Goal: Task Accomplishment & Management: Manage account settings

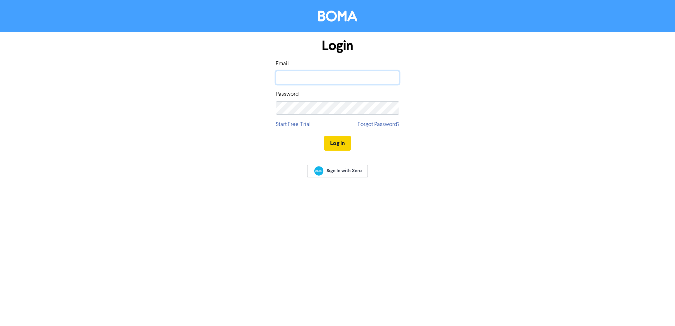
type input "[EMAIL_ADDRESS][DOMAIN_NAME]"
click at [339, 140] on button "Log In" at bounding box center [337, 143] width 27 height 15
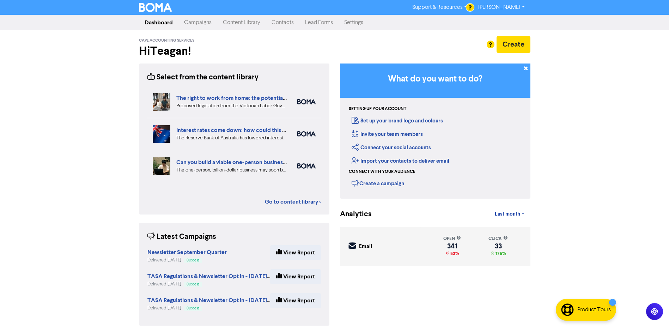
click at [290, 22] on link "Contacts" at bounding box center [283, 23] width 34 height 14
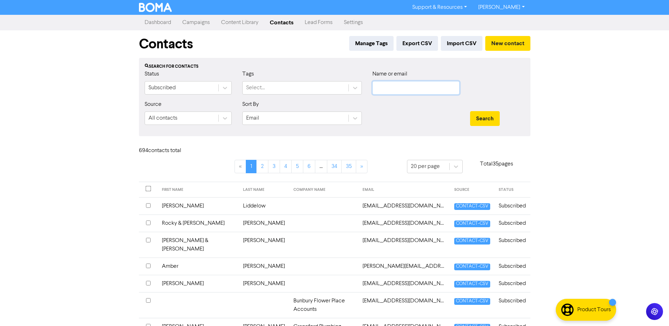
click at [401, 88] on input "text" at bounding box center [416, 87] width 87 height 13
type input "anning"
click at [470, 111] on button "Search" at bounding box center [485, 118] width 30 height 15
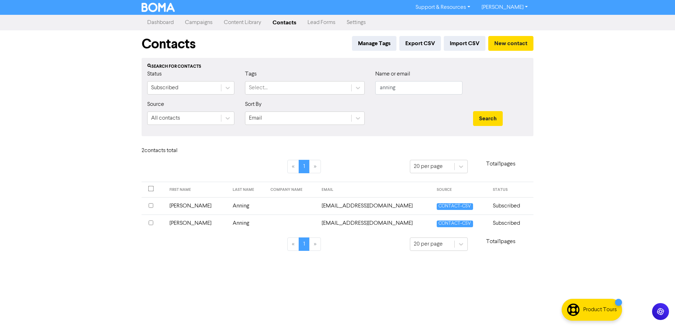
click at [177, 206] on td "[PERSON_NAME]" at bounding box center [197, 205] width 64 height 17
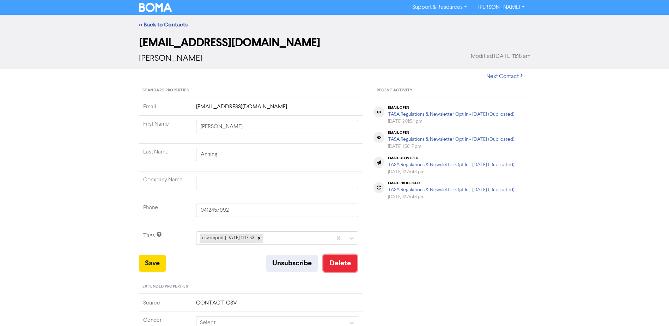
click at [340, 260] on button "Delete" at bounding box center [341, 263] width 34 height 17
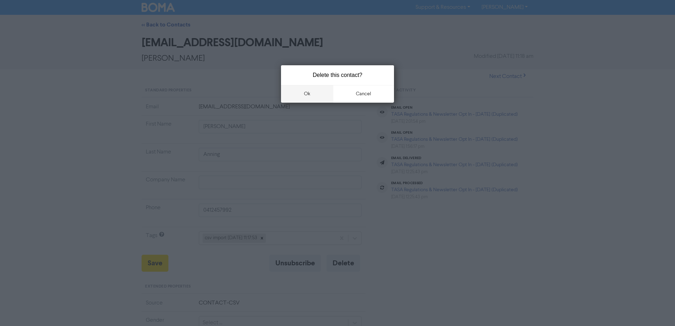
click at [310, 93] on button "ok" at bounding box center [307, 94] width 52 height 18
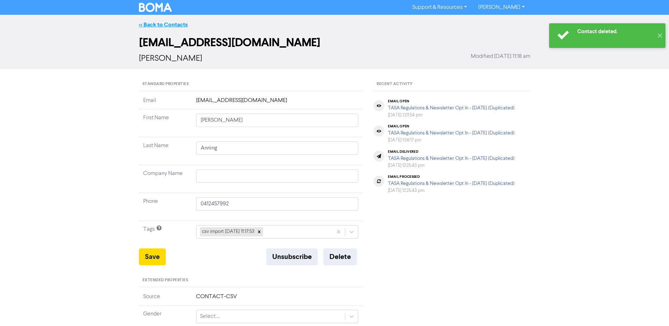
click at [174, 26] on link "<< Back to Contacts" at bounding box center [163, 24] width 49 height 7
